Goal: Use online tool/utility: Utilize a website feature to perform a specific function

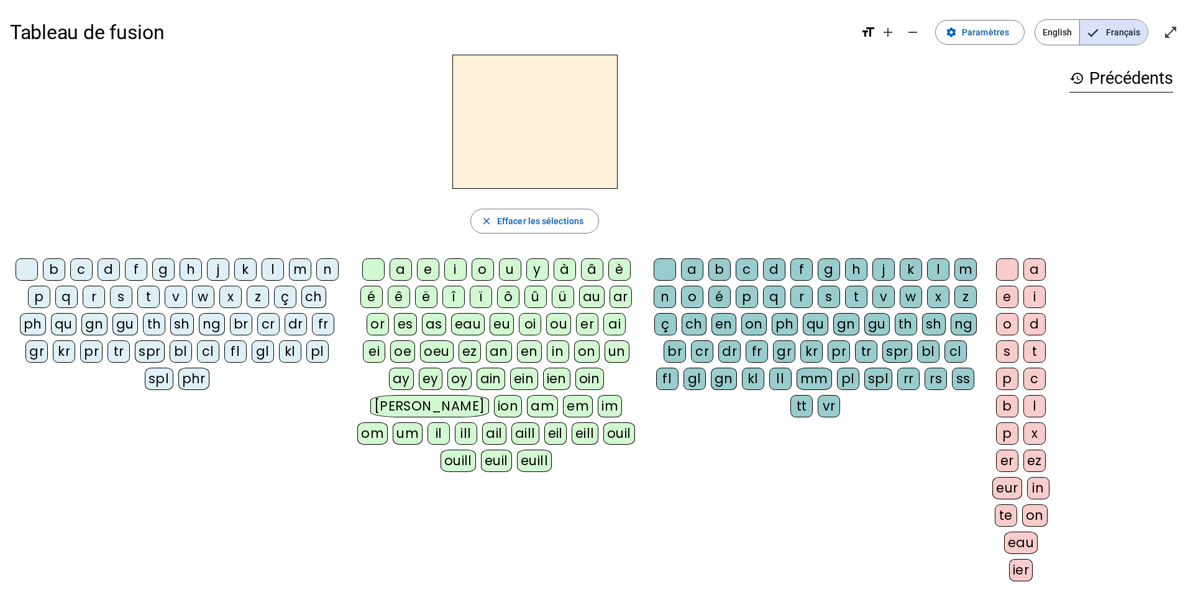
click at [75, 324] on div "qu" at bounding box center [63, 324] width 25 height 22
click at [462, 270] on div "i" at bounding box center [455, 269] width 22 height 22
click at [122, 300] on div "s" at bounding box center [121, 297] width 22 height 22
click at [330, 274] on div "n" at bounding box center [327, 269] width 22 height 22
click at [432, 268] on div "e" at bounding box center [428, 269] width 22 height 22
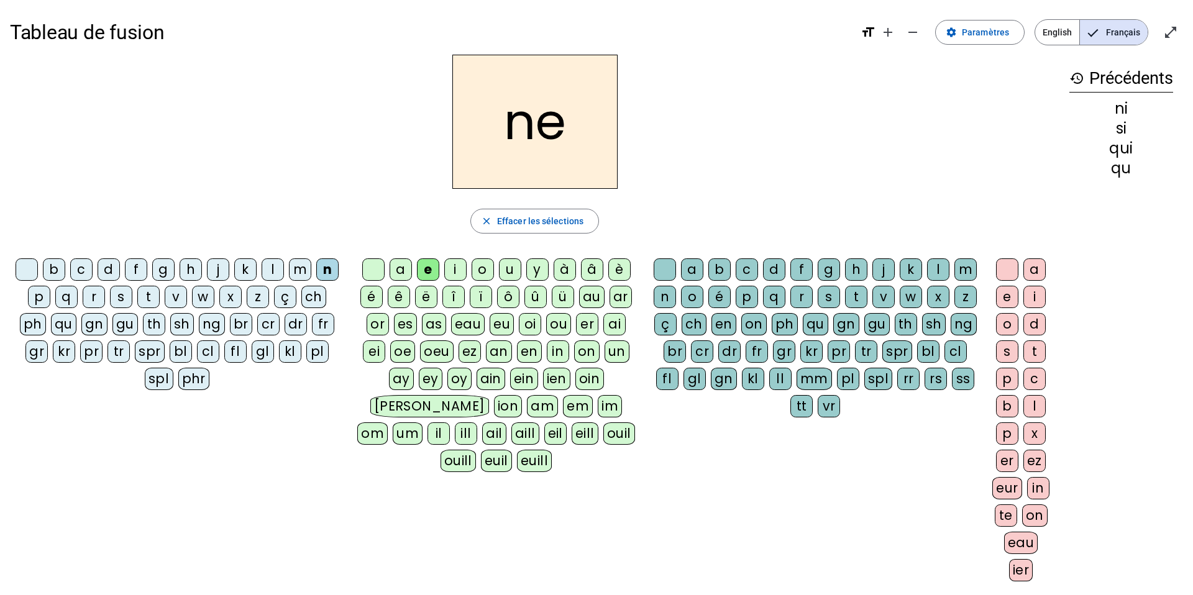
click at [129, 298] on div "s" at bounding box center [121, 297] width 22 height 22
click at [150, 301] on div "t" at bounding box center [148, 297] width 22 height 22
click at [111, 272] on div "d" at bounding box center [109, 269] width 22 height 22
click at [510, 268] on div "u" at bounding box center [510, 269] width 22 height 22
click at [121, 298] on div "s" at bounding box center [121, 297] width 22 height 22
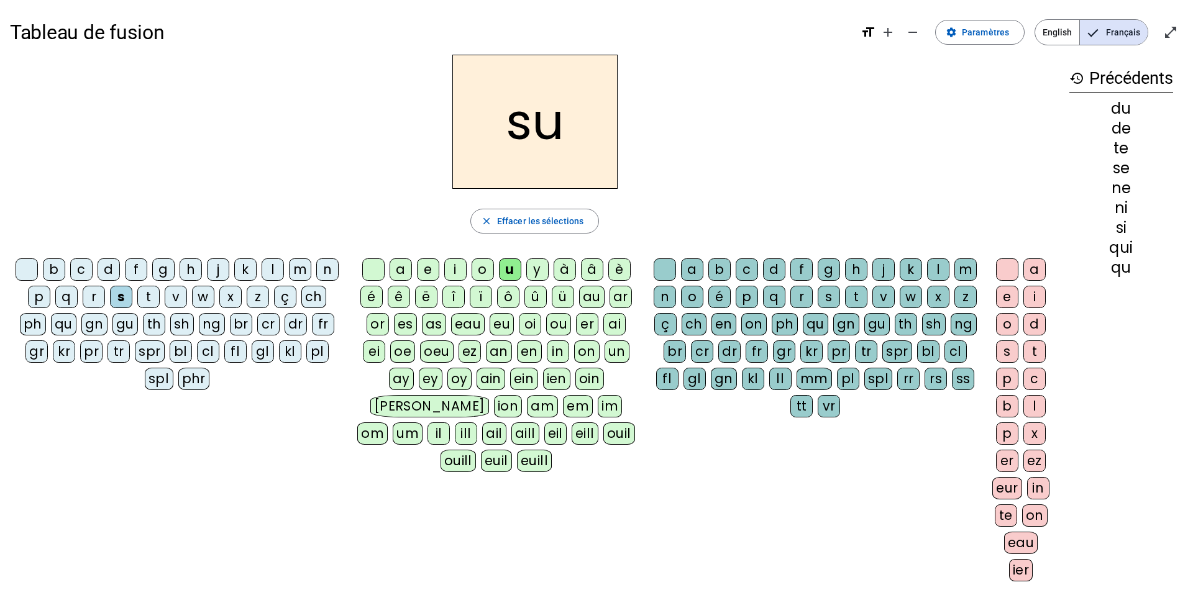
click at [275, 278] on div "l" at bounding box center [273, 269] width 22 height 22
click at [144, 301] on div "t" at bounding box center [148, 297] width 22 height 22
click at [403, 269] on div "a" at bounding box center [400, 269] width 22 height 22
click at [122, 294] on div "s" at bounding box center [121, 297] width 22 height 22
click at [154, 298] on div "t" at bounding box center [148, 297] width 22 height 22
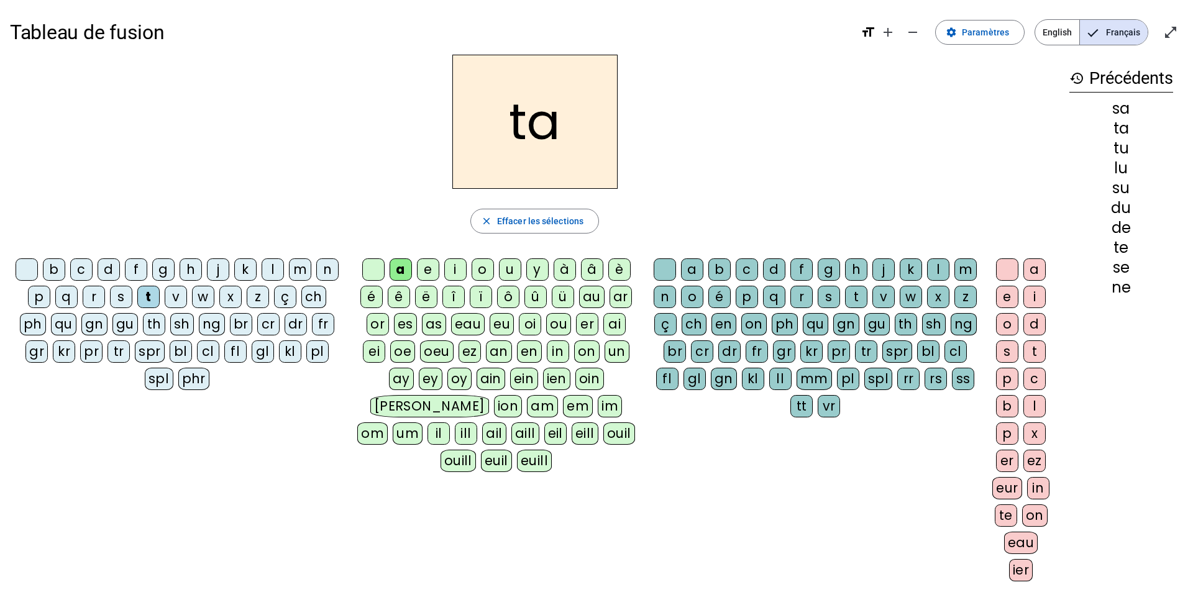
click at [303, 272] on div "m" at bounding box center [300, 269] width 22 height 22
click at [430, 273] on div "e" at bounding box center [428, 269] width 22 height 22
click at [112, 273] on div "d" at bounding box center [109, 269] width 22 height 22
